Goal: Task Accomplishment & Management: Manage account settings

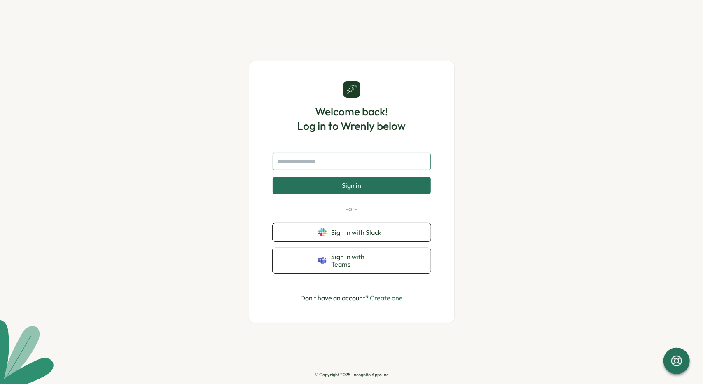
click at [342, 170] on input "text" at bounding box center [352, 161] width 158 height 17
click at [235, 150] on div "Welcome back! Log in to Wrenly below Sign in -or- Sign in with Slack Sign in wi…" at bounding box center [351, 192] width 703 height 384
click at [362, 233] on span "Sign in with Slack" at bounding box center [358, 231] width 54 height 7
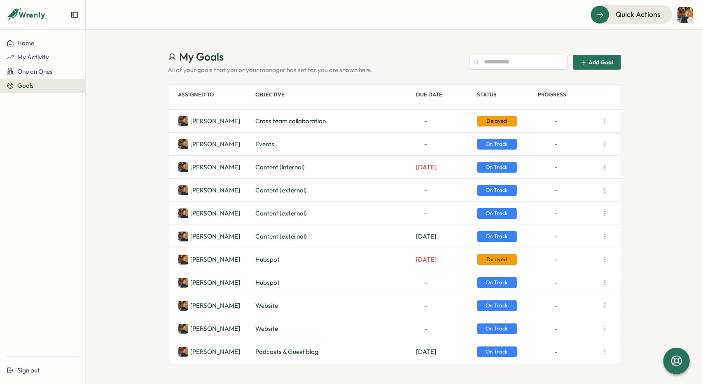
scroll to position [82, 0]
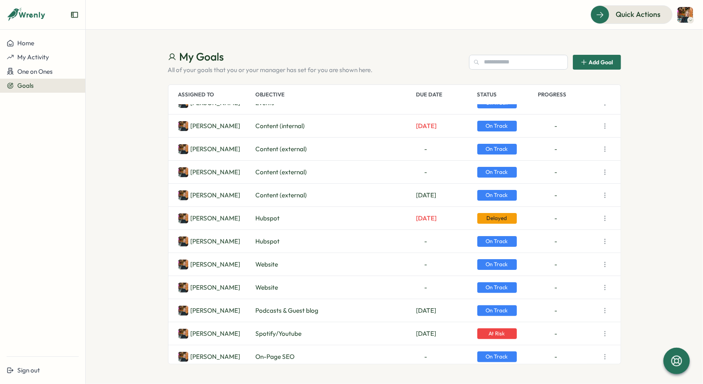
click at [281, 219] on div "Hubspot" at bounding box center [334, 218] width 157 height 9
click at [500, 221] on span "Delayed" at bounding box center [497, 218] width 40 height 11
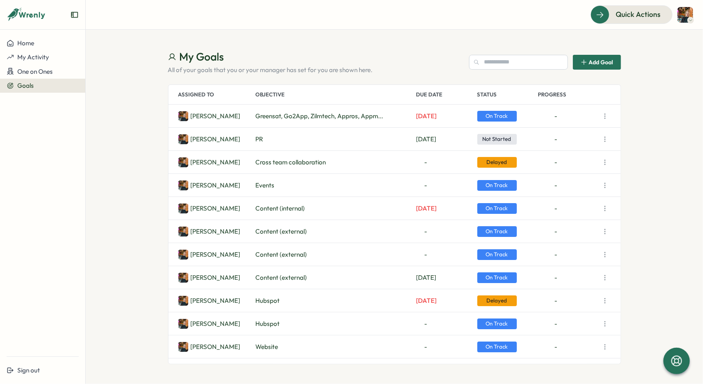
click at [606, 116] on icon "button" at bounding box center [605, 116] width 8 height 8
click at [397, 140] on div "PR" at bounding box center [334, 139] width 157 height 9
click at [603, 140] on icon "button" at bounding box center [605, 139] width 8 height 8
click at [566, 155] on button "View Details" at bounding box center [567, 155] width 53 height 14
click at [606, 162] on icon "button" at bounding box center [605, 162] width 8 height 8
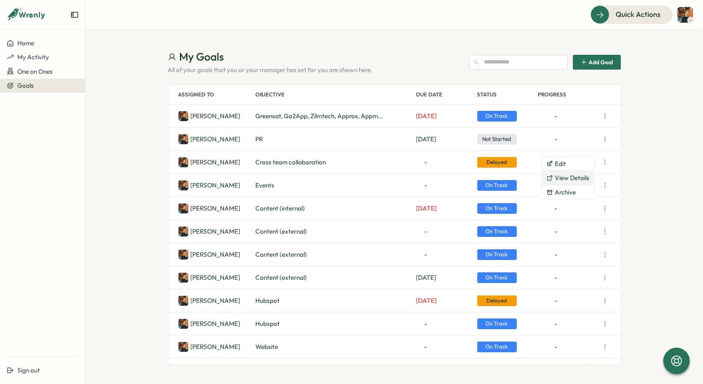
click at [552, 175] on button "View Details" at bounding box center [567, 178] width 53 height 14
click at [601, 188] on icon "button" at bounding box center [605, 185] width 8 height 8
click at [578, 202] on button "View Details" at bounding box center [567, 201] width 53 height 14
click at [604, 209] on icon "button" at bounding box center [605, 208] width 8 height 8
click at [577, 223] on button "View Details" at bounding box center [567, 224] width 53 height 14
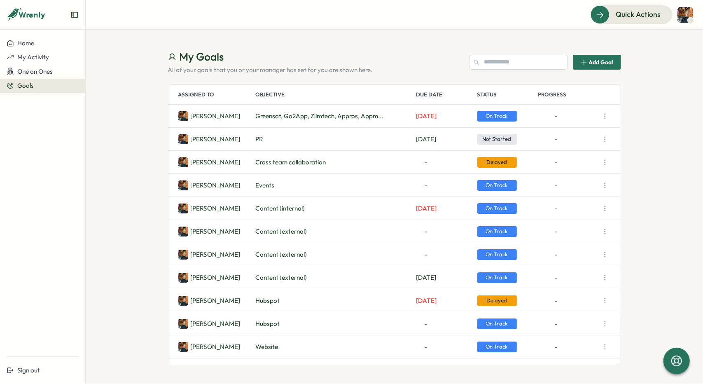
click at [605, 230] on icon "button" at bounding box center [605, 231] width 8 height 8
click at [572, 246] on button "View Details" at bounding box center [567, 247] width 53 height 14
click at [607, 253] on icon "button" at bounding box center [605, 254] width 8 height 8
click at [567, 266] on button "View Details" at bounding box center [567, 270] width 53 height 14
click at [605, 253] on icon "button" at bounding box center [605, 254] width 8 height 8
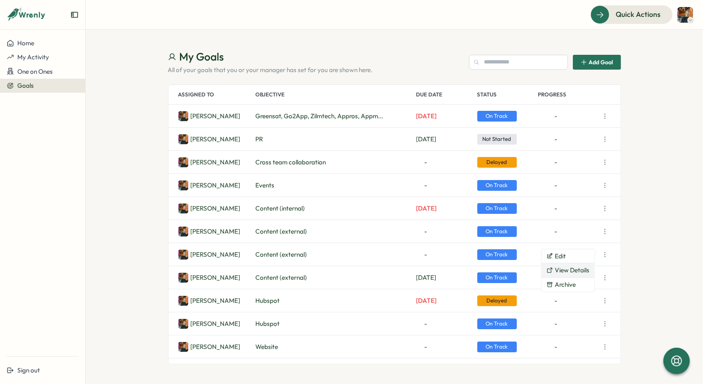
click at [569, 266] on button "View Details" at bounding box center [567, 270] width 53 height 14
click at [609, 277] on button "button" at bounding box center [605, 278] width 12 height 12
click at [567, 295] on button "View Details" at bounding box center [567, 293] width 53 height 14
click at [609, 276] on button "button" at bounding box center [605, 278] width 12 height 12
click at [564, 291] on button "View Details" at bounding box center [567, 293] width 53 height 14
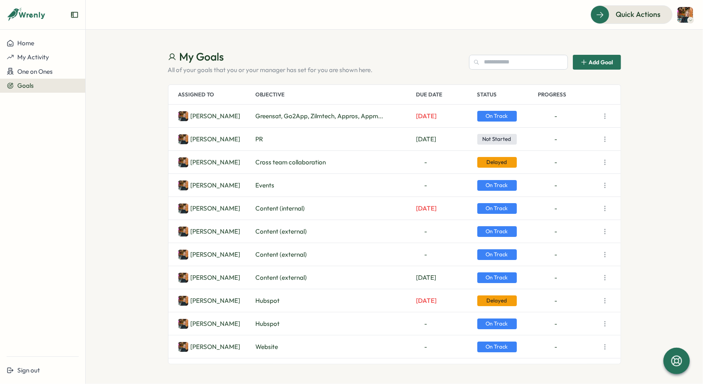
click at [608, 300] on icon "button" at bounding box center [605, 300] width 8 height 8
click at [575, 314] on button "View Details" at bounding box center [567, 316] width 53 height 14
click at [602, 321] on icon "button" at bounding box center [605, 323] width 8 height 8
click at [573, 338] on button "View Details" at bounding box center [567, 339] width 53 height 14
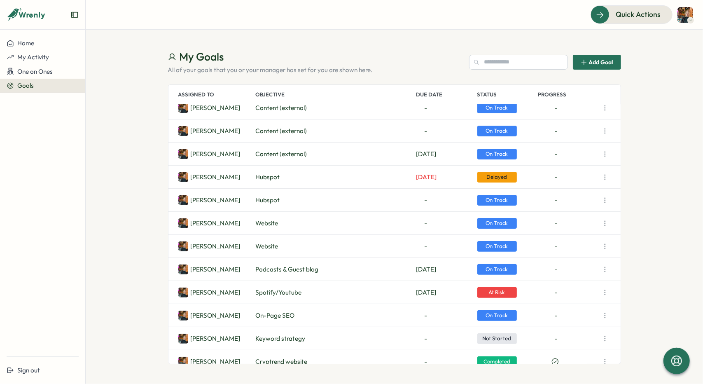
scroll to position [165, 0]
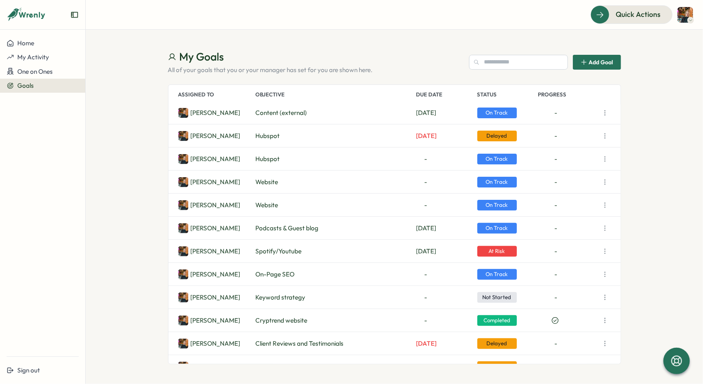
click at [598, 179] on div "Justine L. Website - On Track -" at bounding box center [394, 181] width 452 height 23
click at [608, 181] on icon "button" at bounding box center [605, 182] width 8 height 8
click at [567, 198] on button "View Details" at bounding box center [567, 198] width 53 height 14
click at [604, 207] on icon "button" at bounding box center [605, 205] width 8 height 8
click at [572, 220] on button "View Details" at bounding box center [567, 221] width 53 height 14
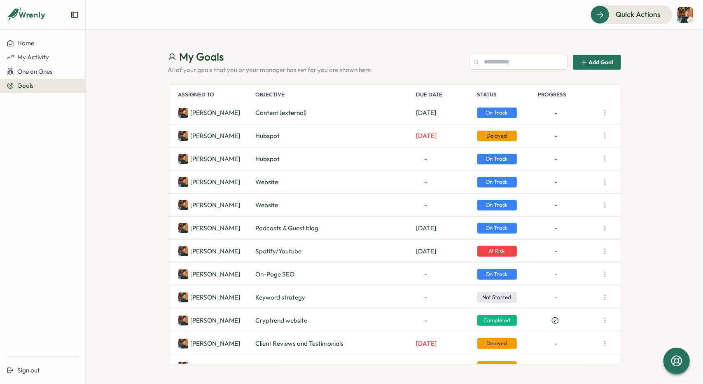
click at [606, 247] on button "button" at bounding box center [605, 251] width 12 height 12
click at [659, 249] on section "My Goals All of your goals that you or your manager has set for you are shown h…" at bounding box center [394, 207] width 617 height 354
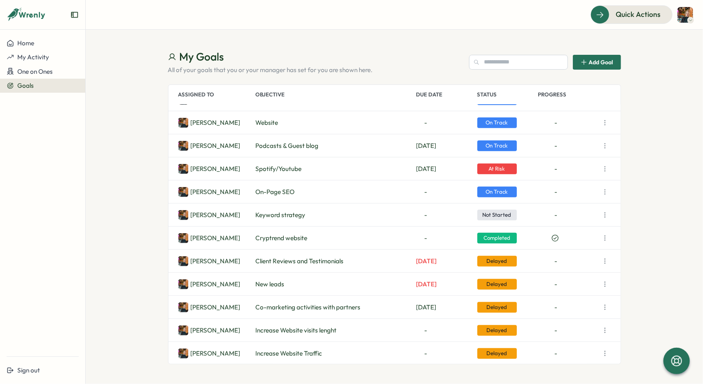
scroll to position [271, 0]
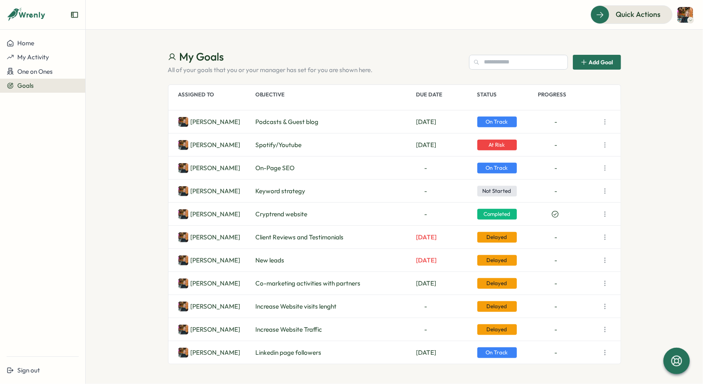
click at [607, 256] on icon "button" at bounding box center [605, 260] width 8 height 8
click at [575, 273] on button "View Details" at bounding box center [567, 276] width 53 height 14
click at [606, 351] on icon "button" at bounding box center [605, 352] width 8 height 8
click at [580, 363] on button "View Details" at bounding box center [567, 362] width 53 height 14
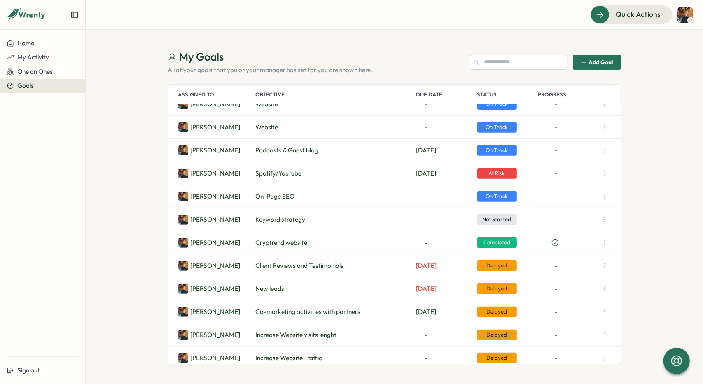
scroll to position [230, 0]
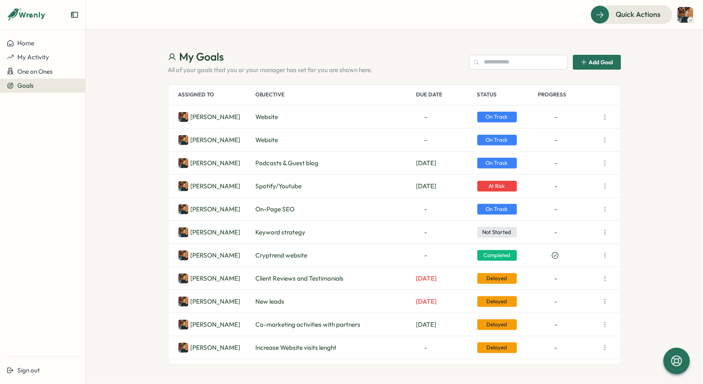
click at [607, 331] on div at bounding box center [605, 324] width 12 height 23
click at [605, 326] on icon "button" at bounding box center [604, 324] width 0 height 5
click at [580, 341] on button "View Details" at bounding box center [567, 340] width 53 height 14
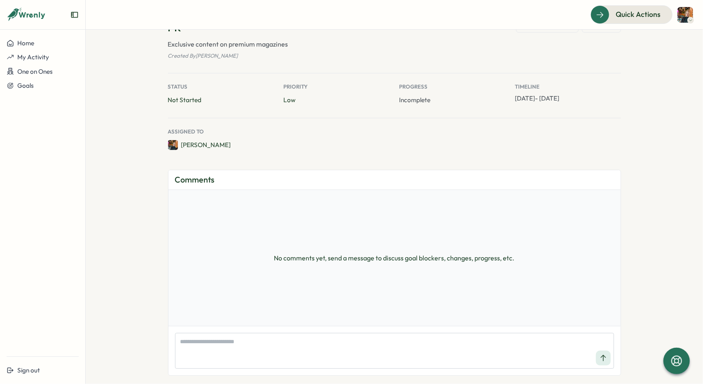
scroll to position [65, 0]
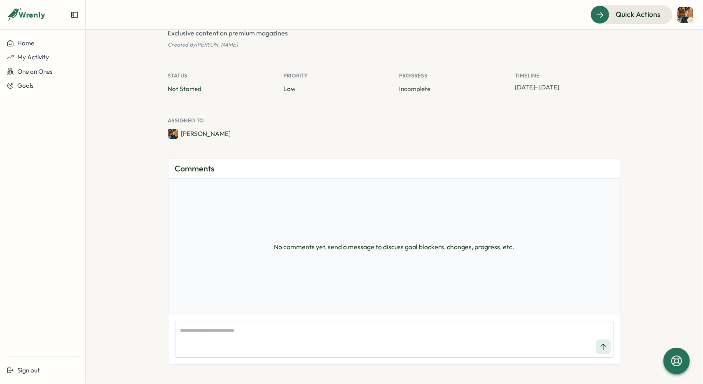
type textarea "*"
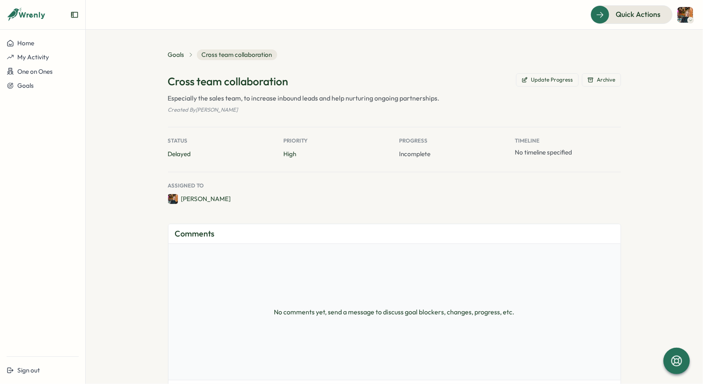
type textarea "*"
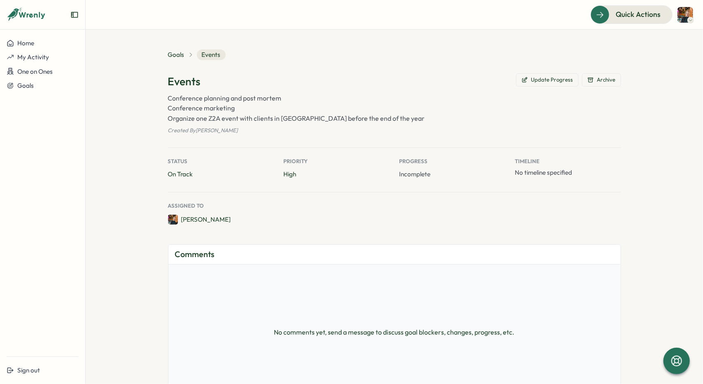
type textarea "*"
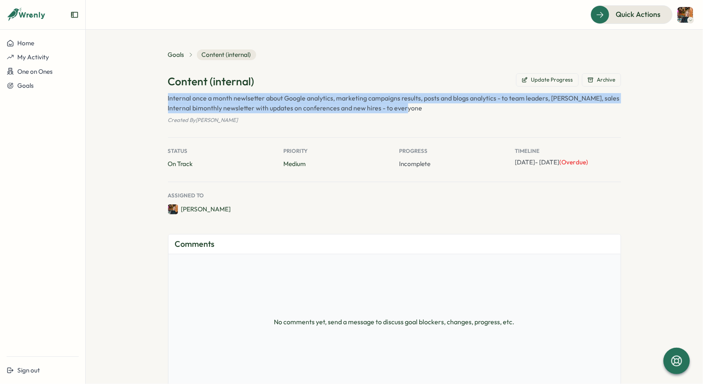
drag, startPoint x: 165, startPoint y: 99, endPoint x: 418, endPoint y: 108, distance: 252.9
click at [418, 108] on p "Internal once a month newlsetter about Google analytics, marketing campaigns re…" at bounding box center [394, 103] width 453 height 21
copy p "Internal once a month newlsetter about Google analytics, marketing campaigns re…"
type textarea "*"
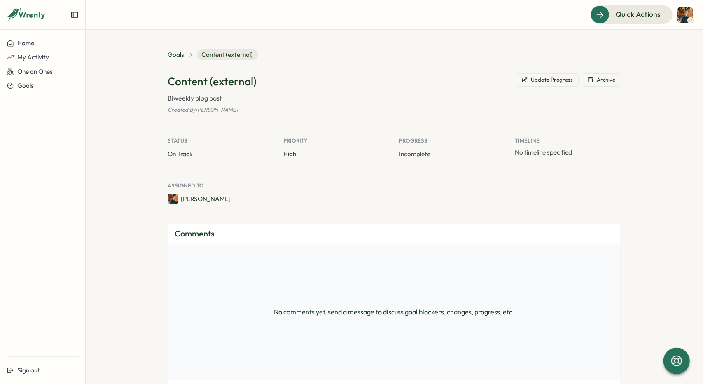
type textarea "*"
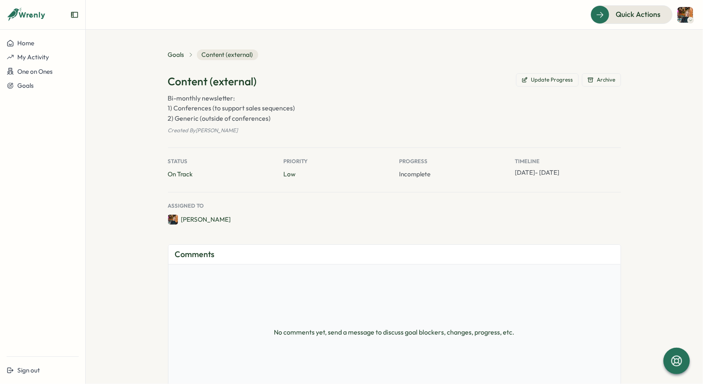
type textarea "*"
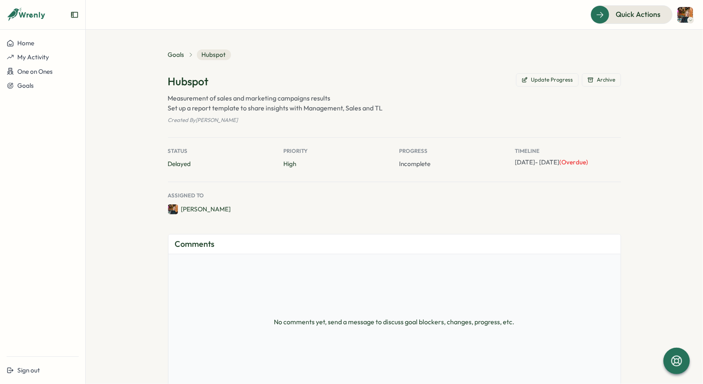
type textarea "*"
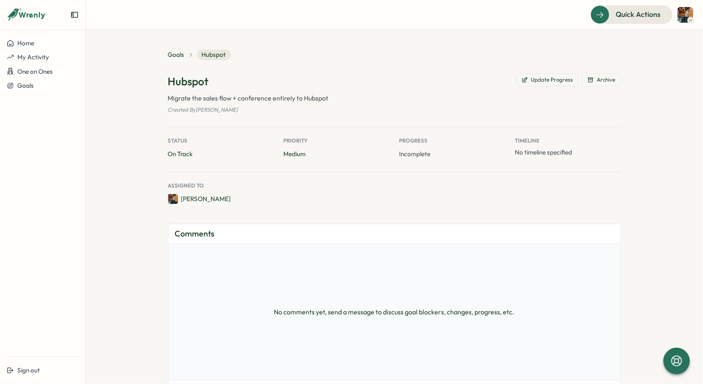
type textarea "*"
